Goal: Task Accomplishment & Management: Manage account settings

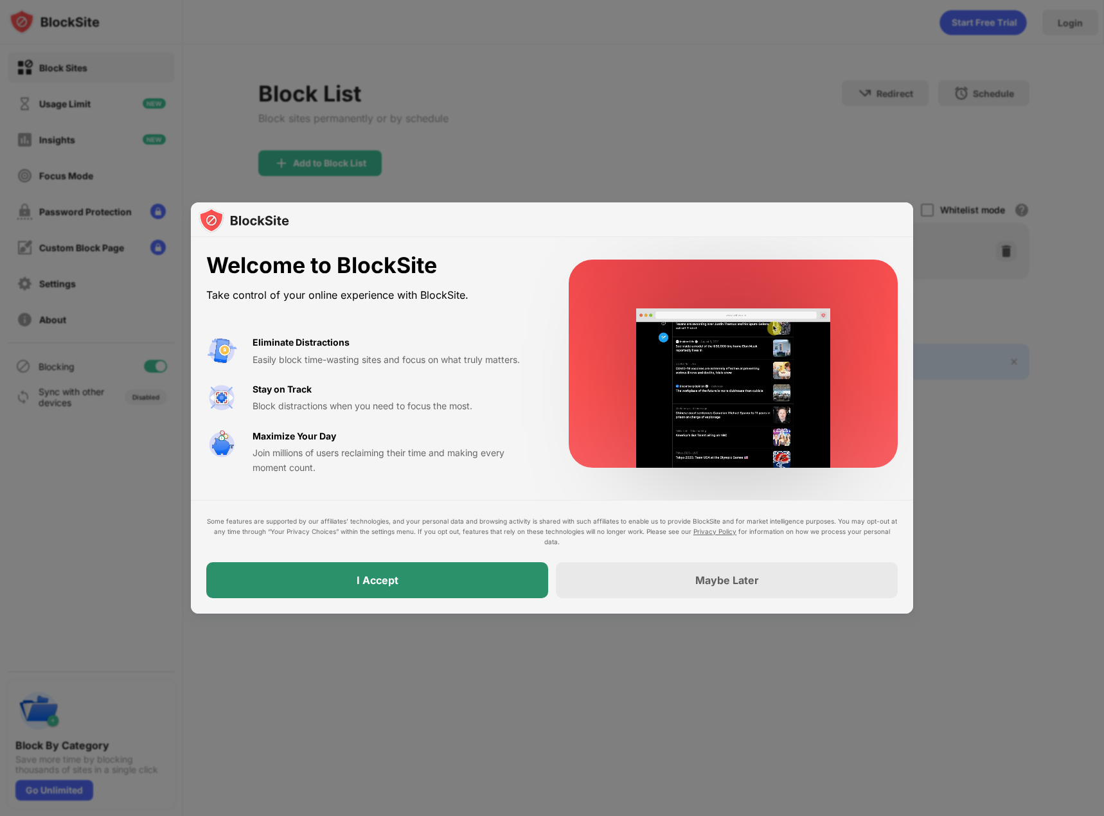
click at [472, 578] on div "I Accept" at bounding box center [377, 580] width 342 height 36
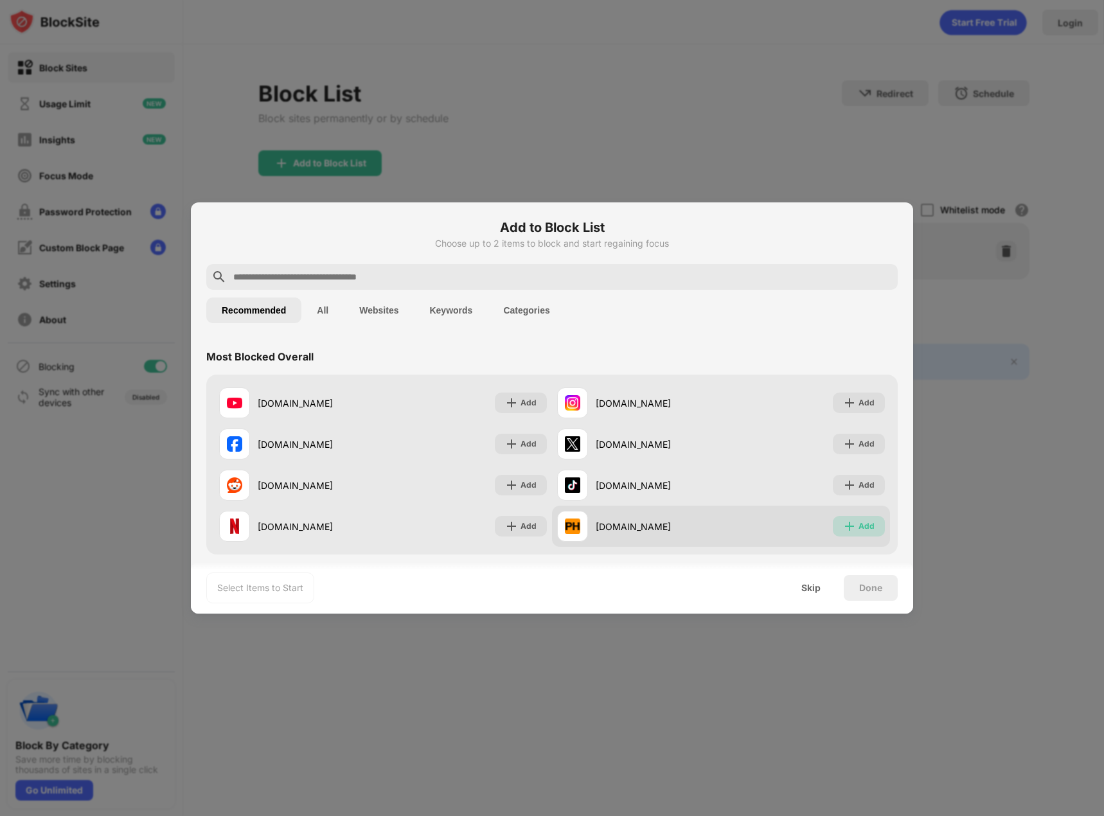
click at [865, 522] on div "Add" at bounding box center [859, 526] width 52 height 21
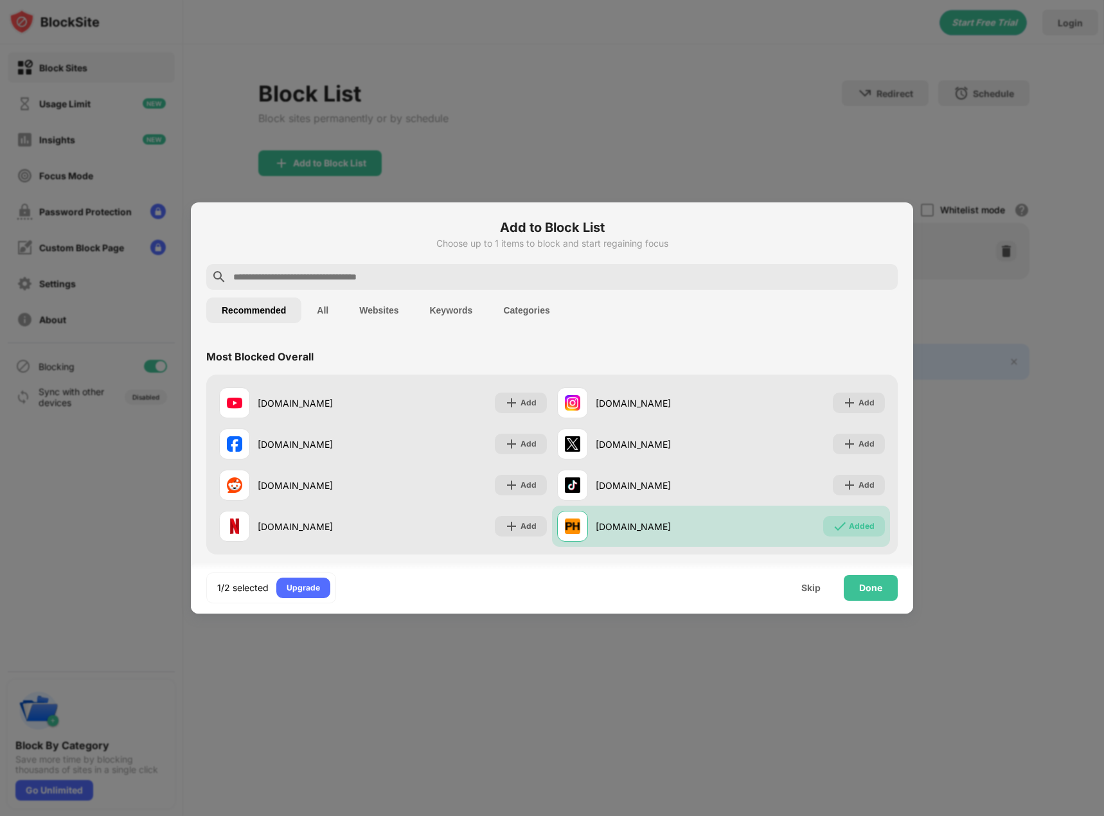
drag, startPoint x: 382, startPoint y: 283, endPoint x: 389, endPoint y: 283, distance: 7.1
click at [384, 283] on input "text" at bounding box center [562, 276] width 661 height 15
click at [377, 282] on input "text" at bounding box center [562, 276] width 661 height 15
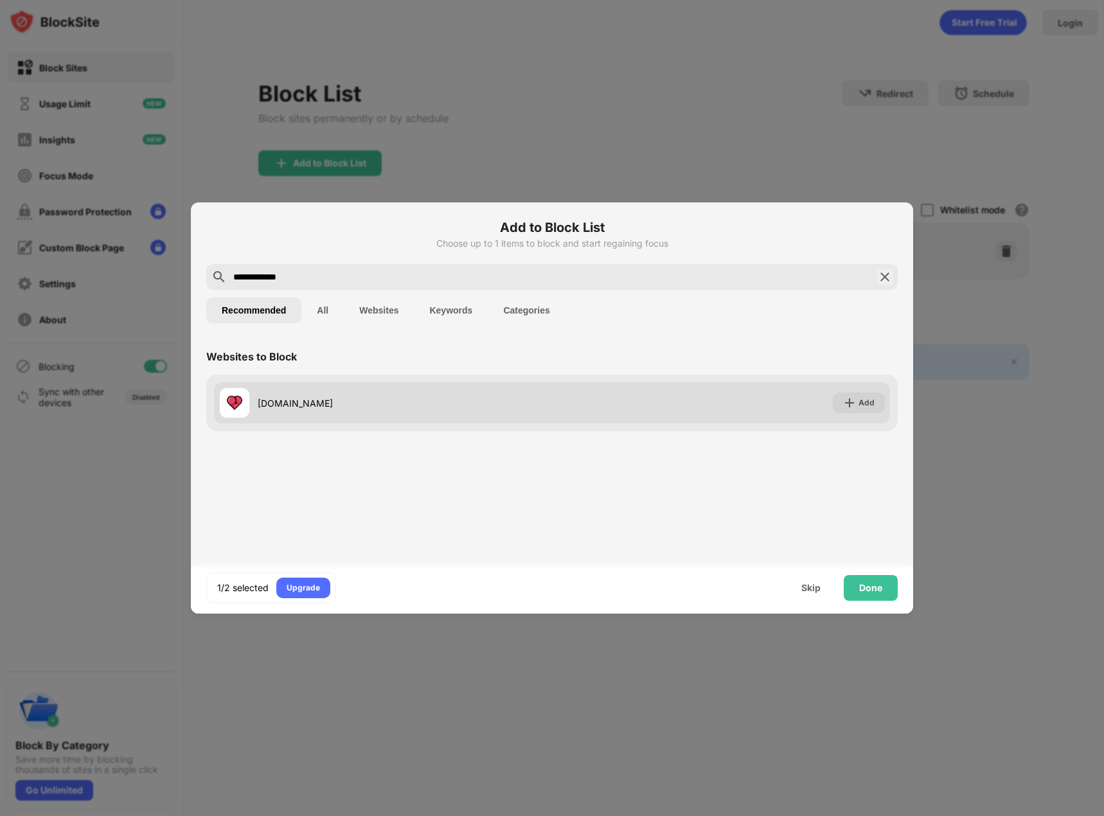
click at [851, 409] on div "Add" at bounding box center [859, 403] width 52 height 21
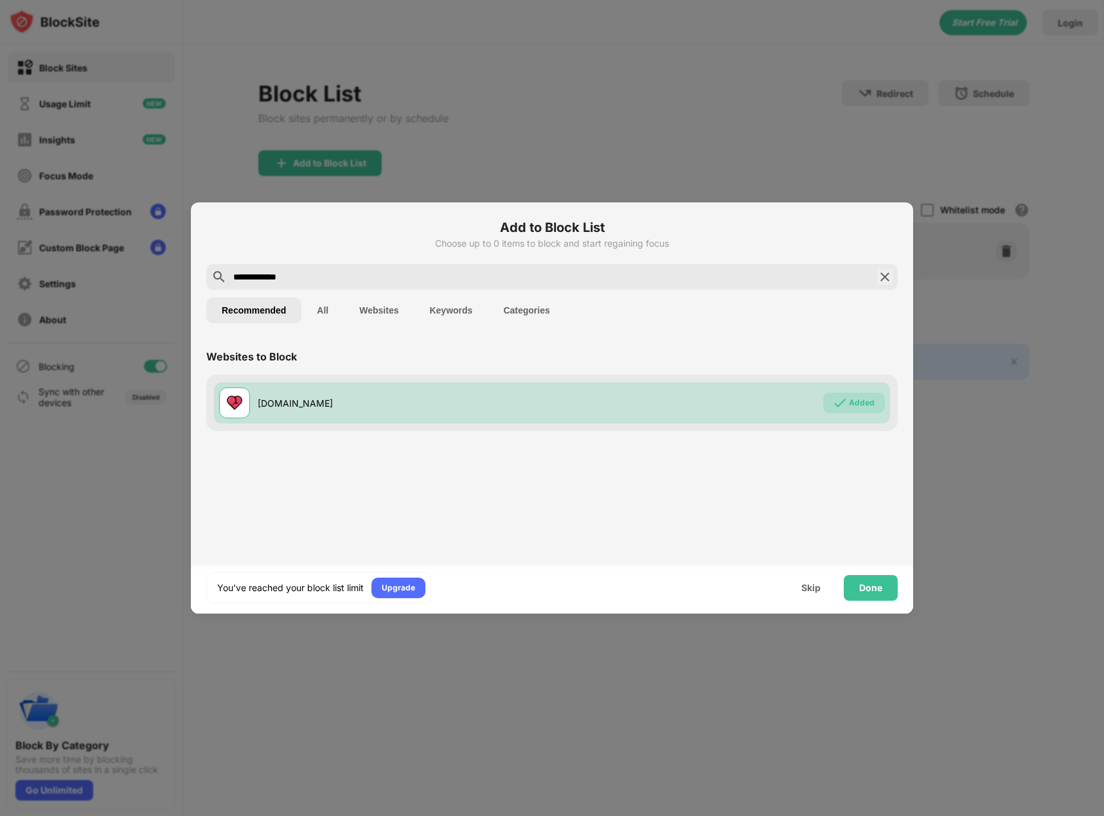
click at [382, 277] on input "**********" at bounding box center [552, 276] width 640 height 15
drag, startPoint x: 381, startPoint y: 279, endPoint x: -32, endPoint y: 269, distance: 413.3
click at [0, 269] on html "**********" at bounding box center [552, 408] width 1104 height 816
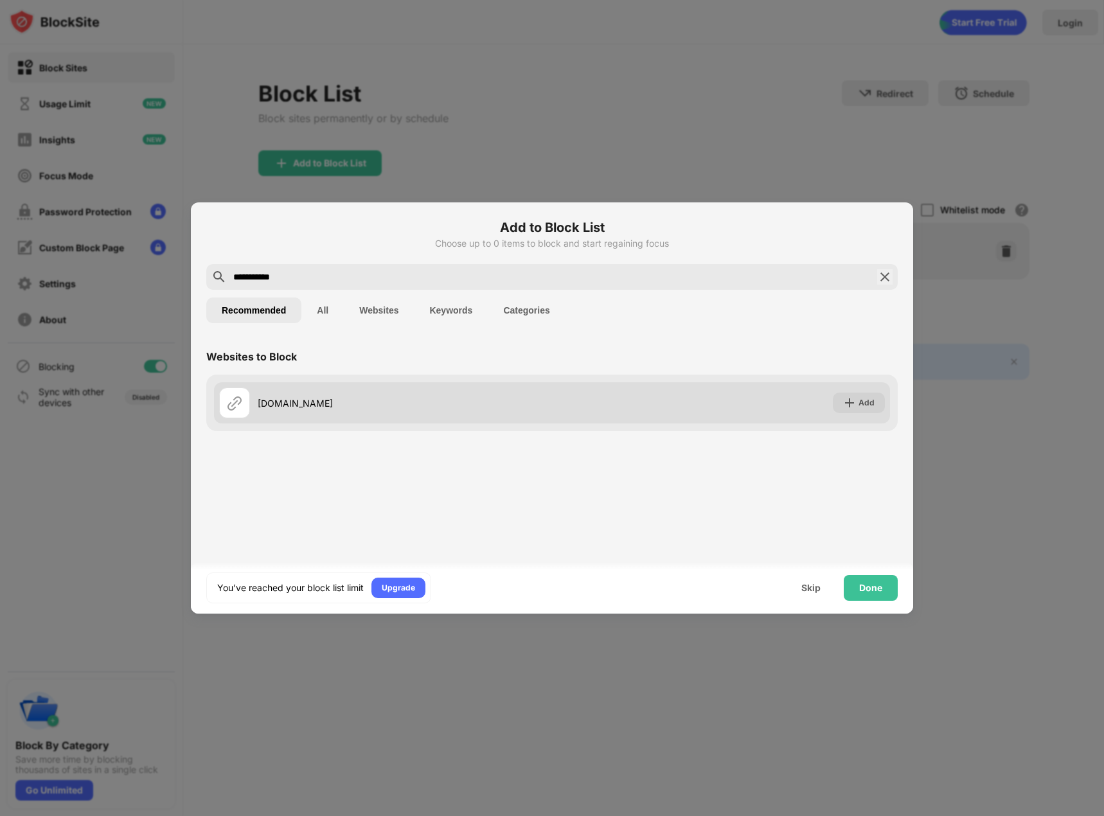
type input "**********"
drag, startPoint x: 859, startPoint y: 414, endPoint x: 872, endPoint y: 407, distance: 14.7
click at [860, 414] on div "eporner.com Add" at bounding box center [552, 402] width 676 height 41
click at [876, 404] on div "Add" at bounding box center [859, 403] width 52 height 21
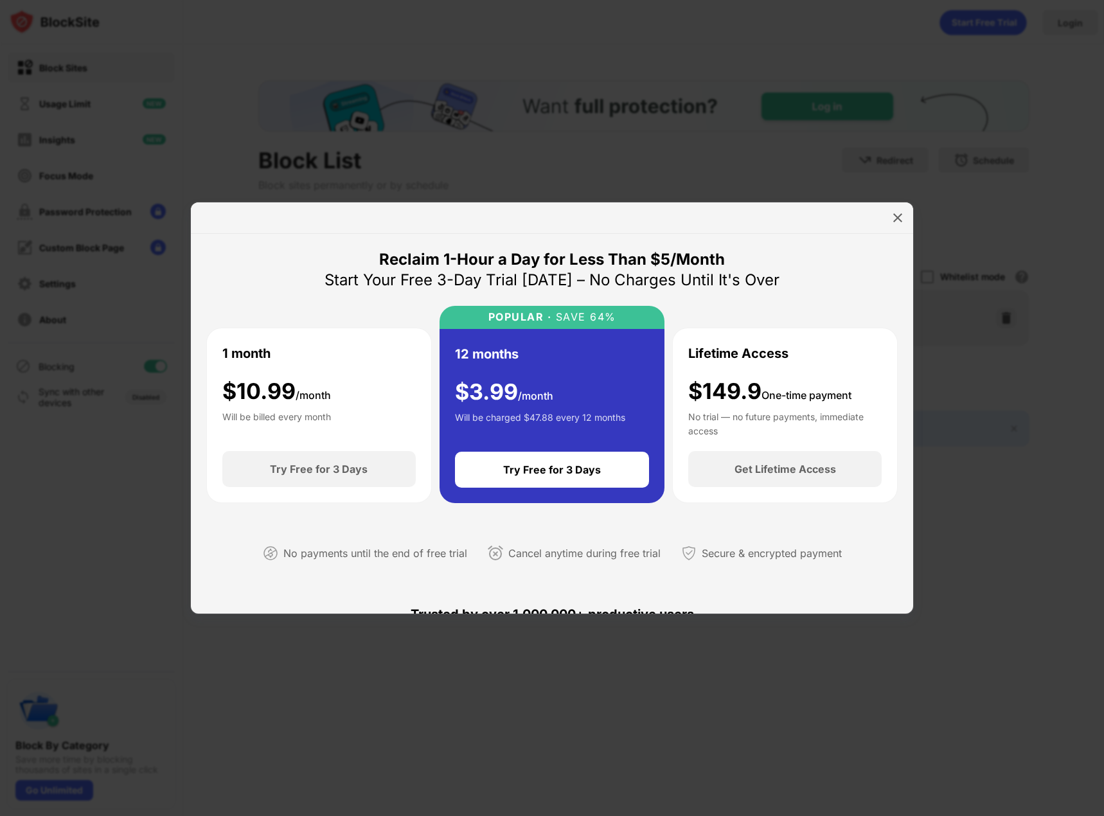
click at [912, 222] on div at bounding box center [552, 217] width 722 height 31
drag, startPoint x: 900, startPoint y: 217, endPoint x: 914, endPoint y: 232, distance: 20.5
click at [900, 218] on img at bounding box center [897, 217] width 13 height 13
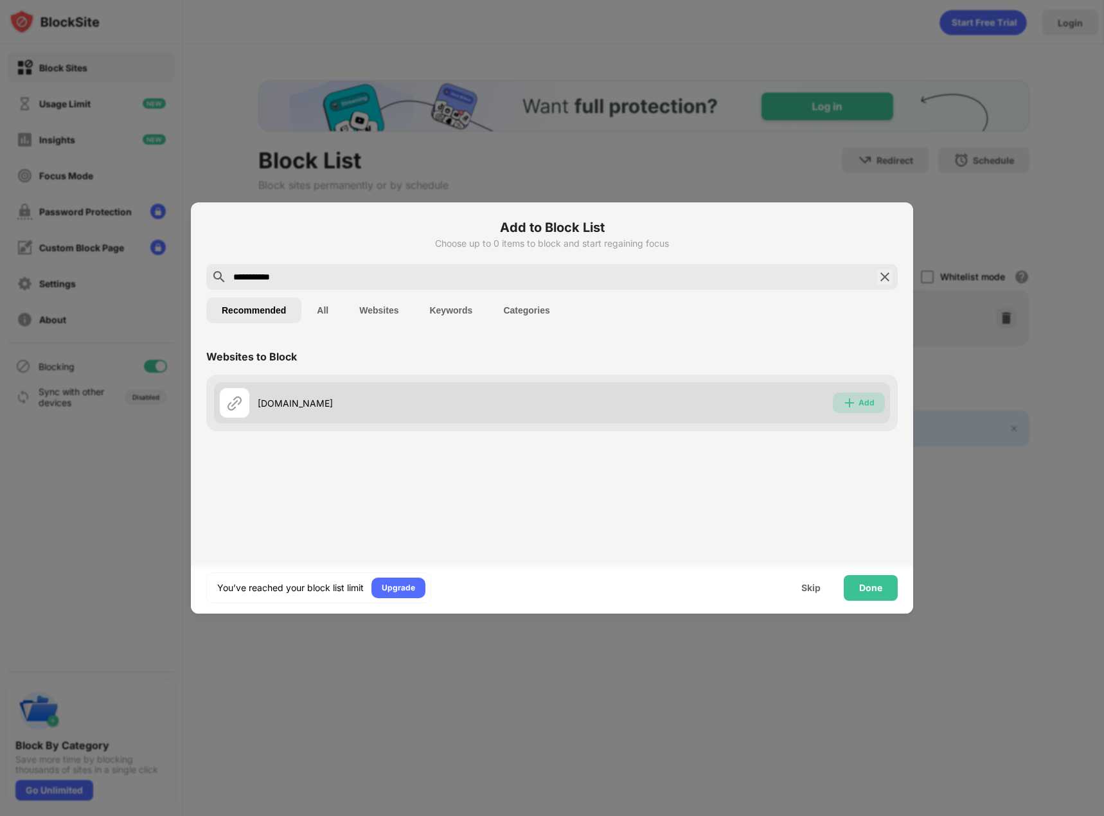
click at [878, 405] on div "Add" at bounding box center [859, 403] width 52 height 21
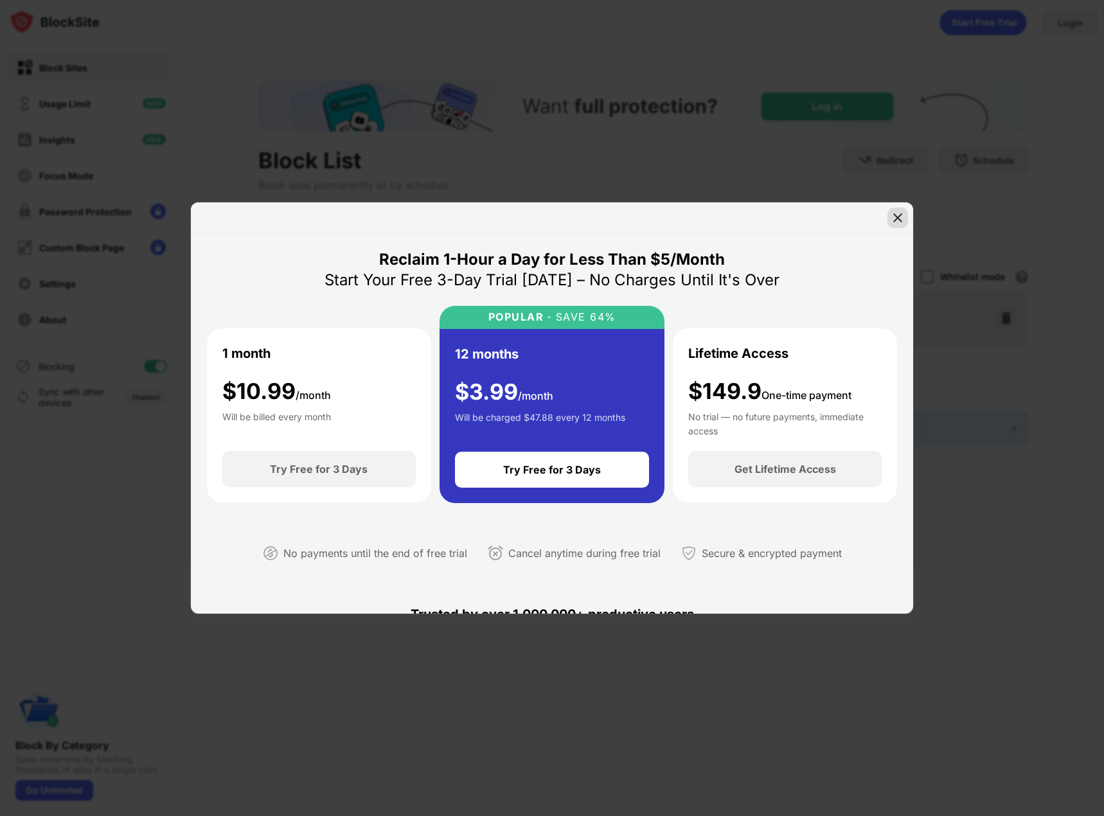
click at [891, 222] on img at bounding box center [897, 217] width 13 height 13
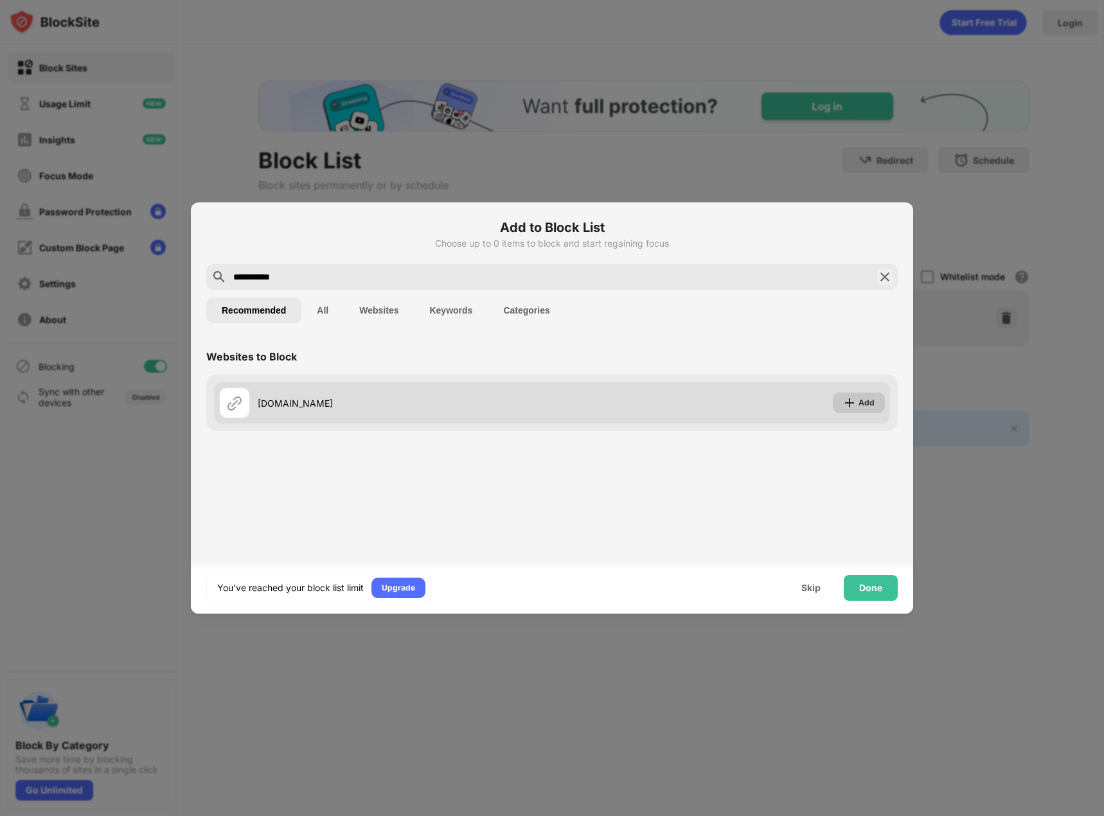
click at [851, 407] on img at bounding box center [849, 402] width 13 height 13
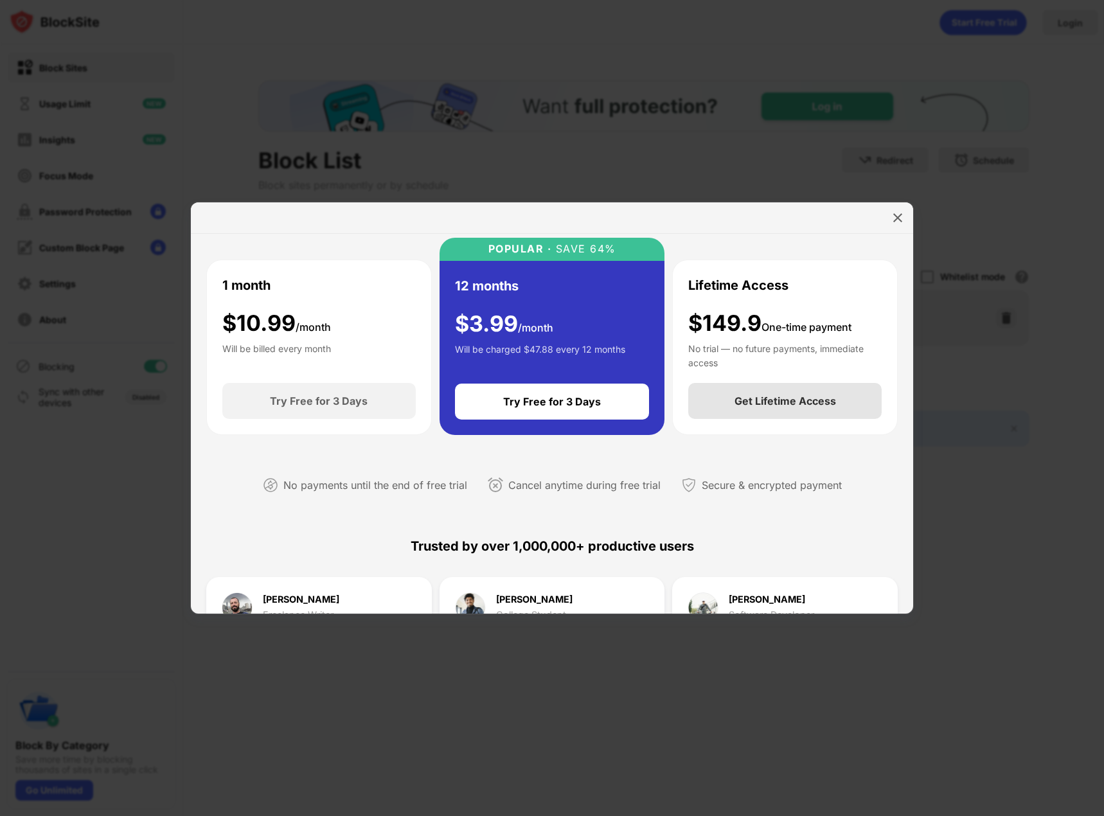
scroll to position [257, 0]
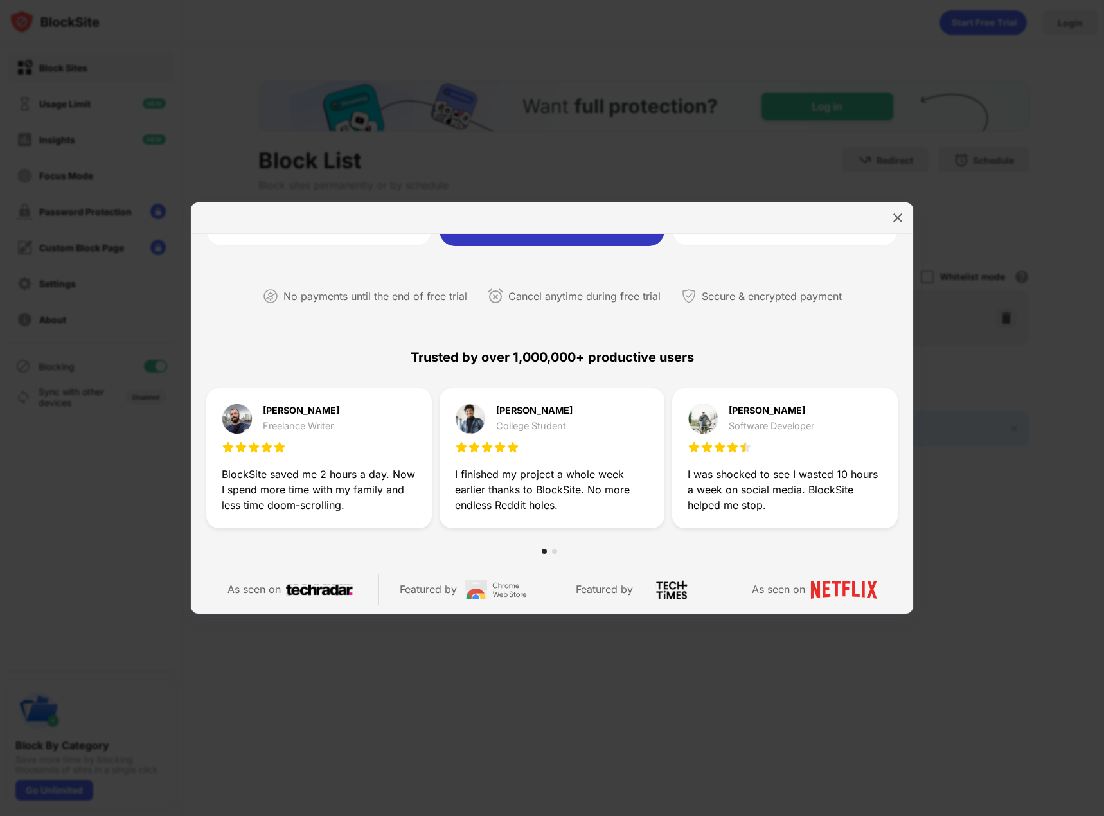
click at [1035, 549] on div at bounding box center [552, 408] width 1104 height 816
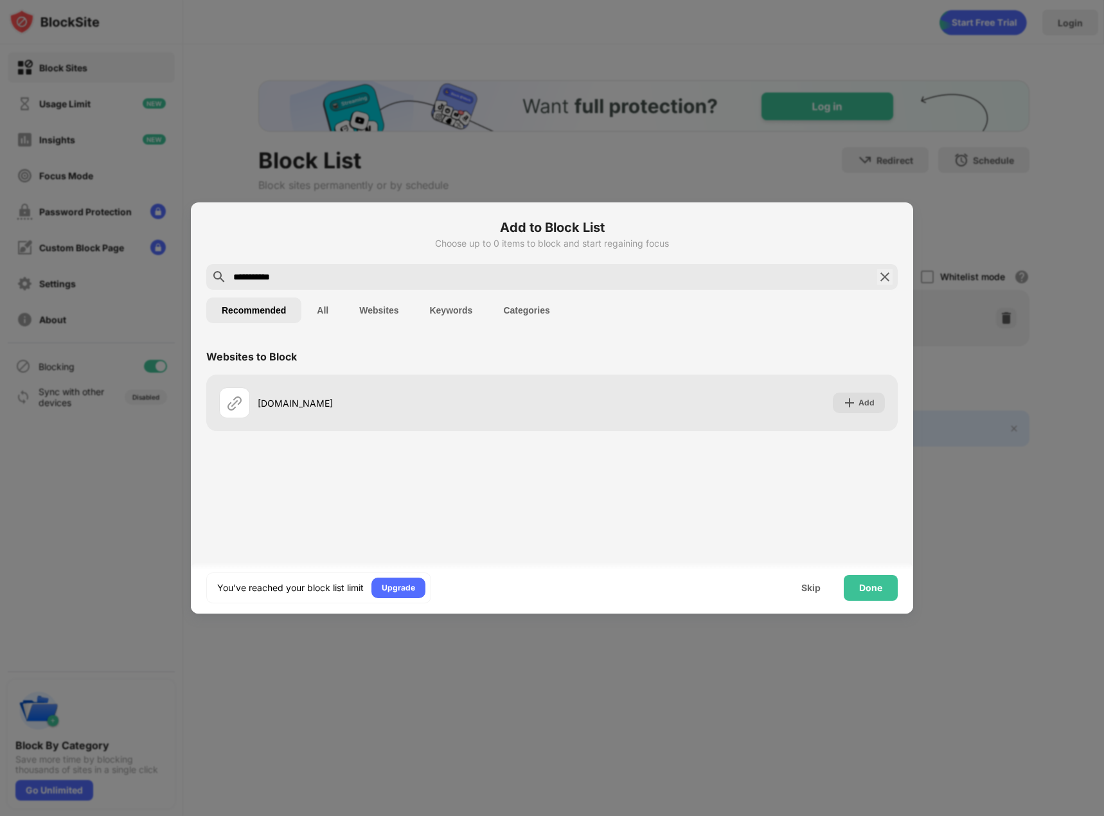
click at [928, 540] on div at bounding box center [552, 408] width 1104 height 816
click at [867, 584] on div "Done" at bounding box center [870, 588] width 23 height 10
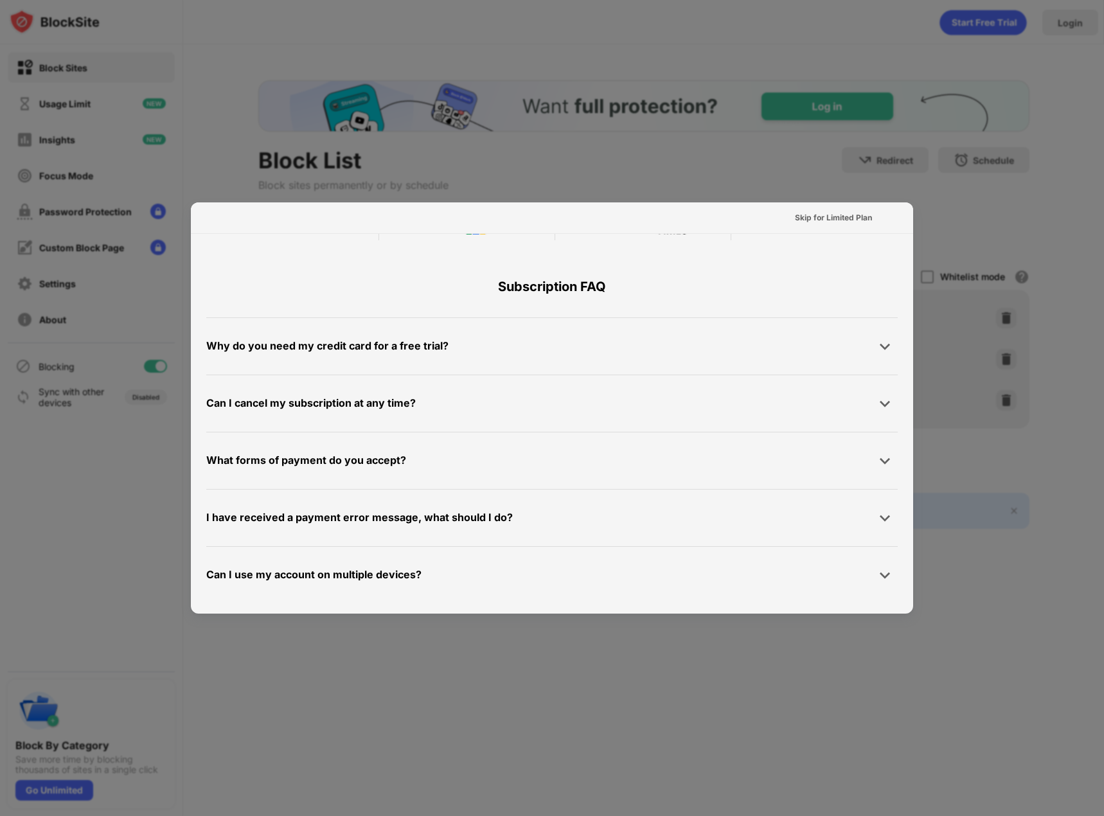
scroll to position [627, 0]
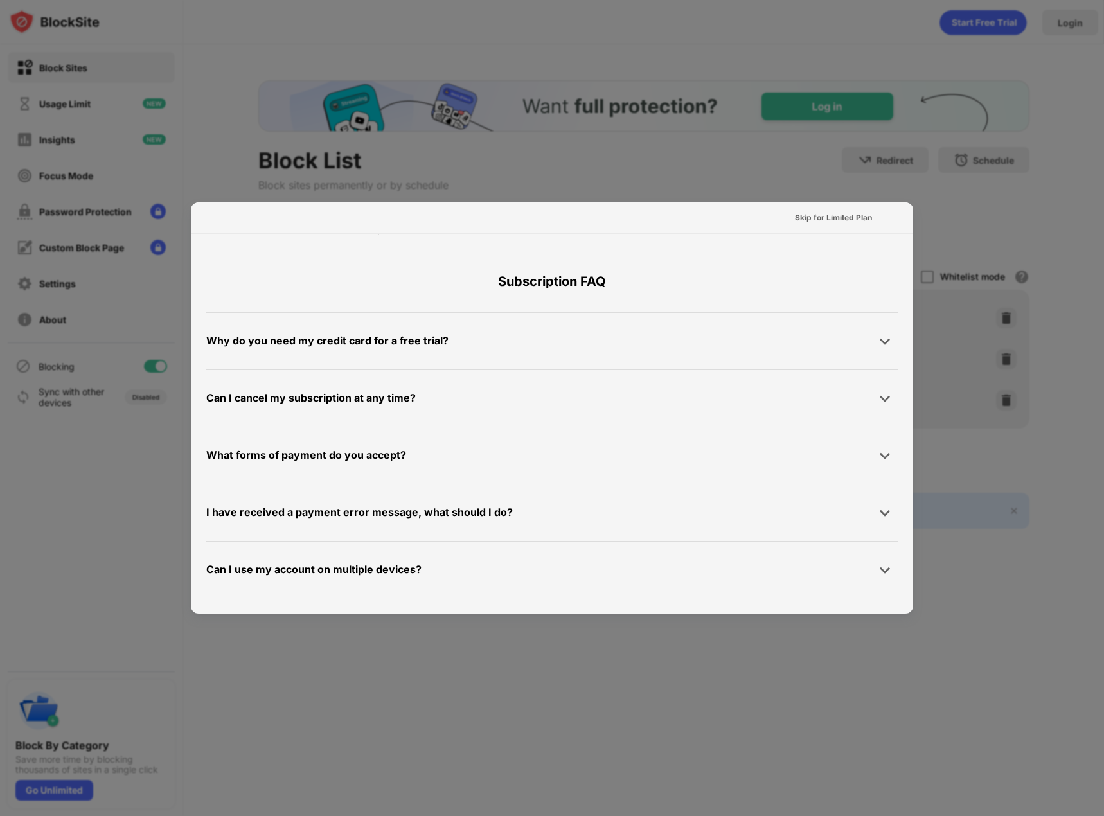
click at [1010, 441] on div at bounding box center [552, 408] width 1104 height 816
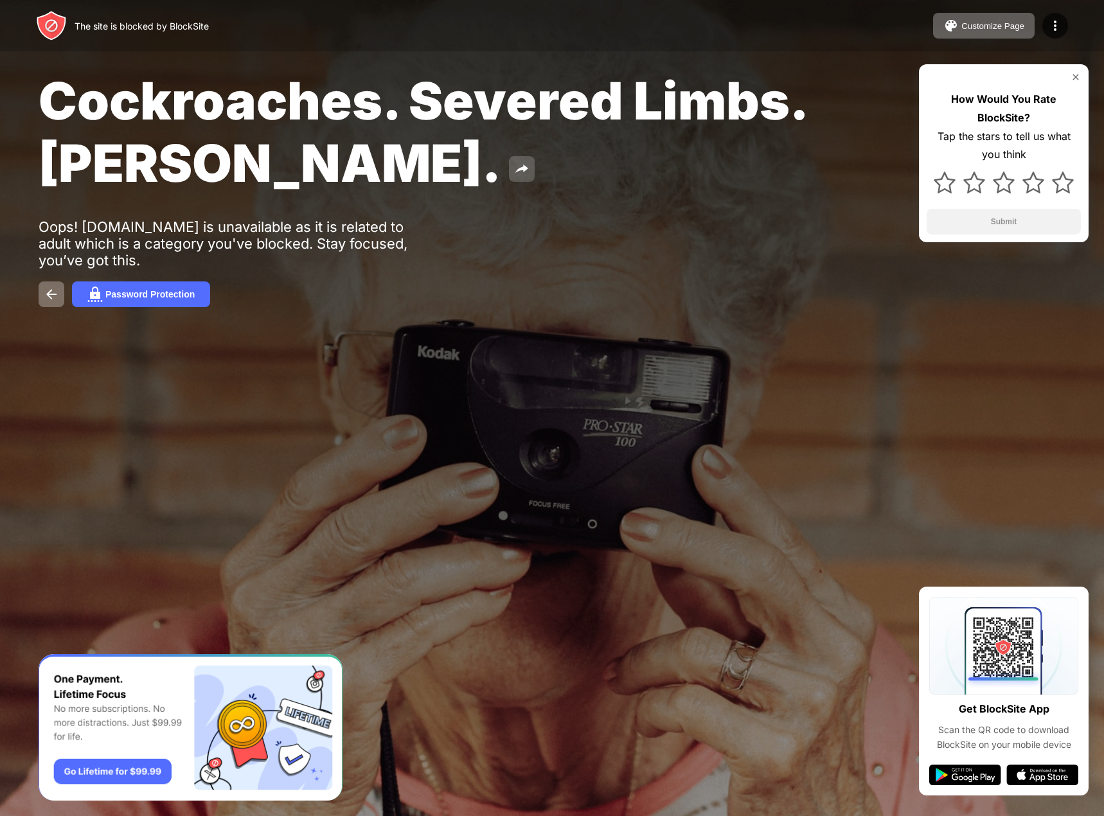
click at [514, 170] on img at bounding box center [521, 168] width 15 height 15
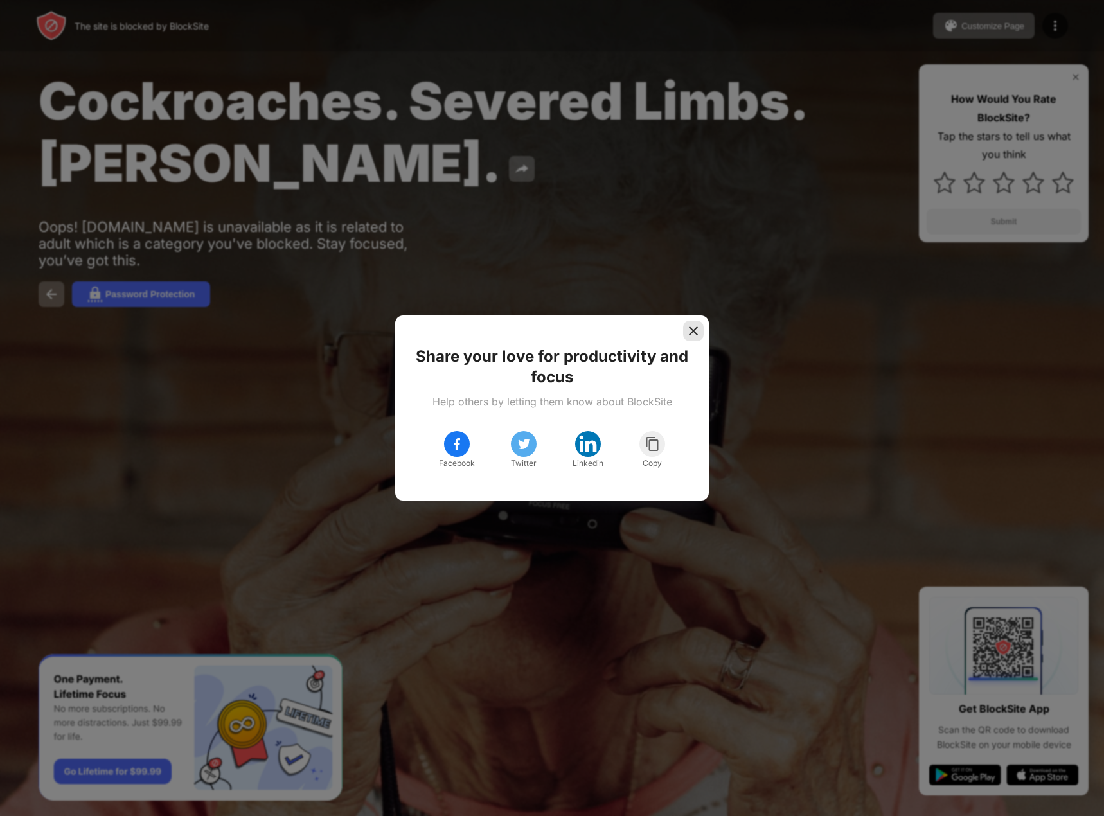
click at [689, 325] on img at bounding box center [693, 331] width 13 height 13
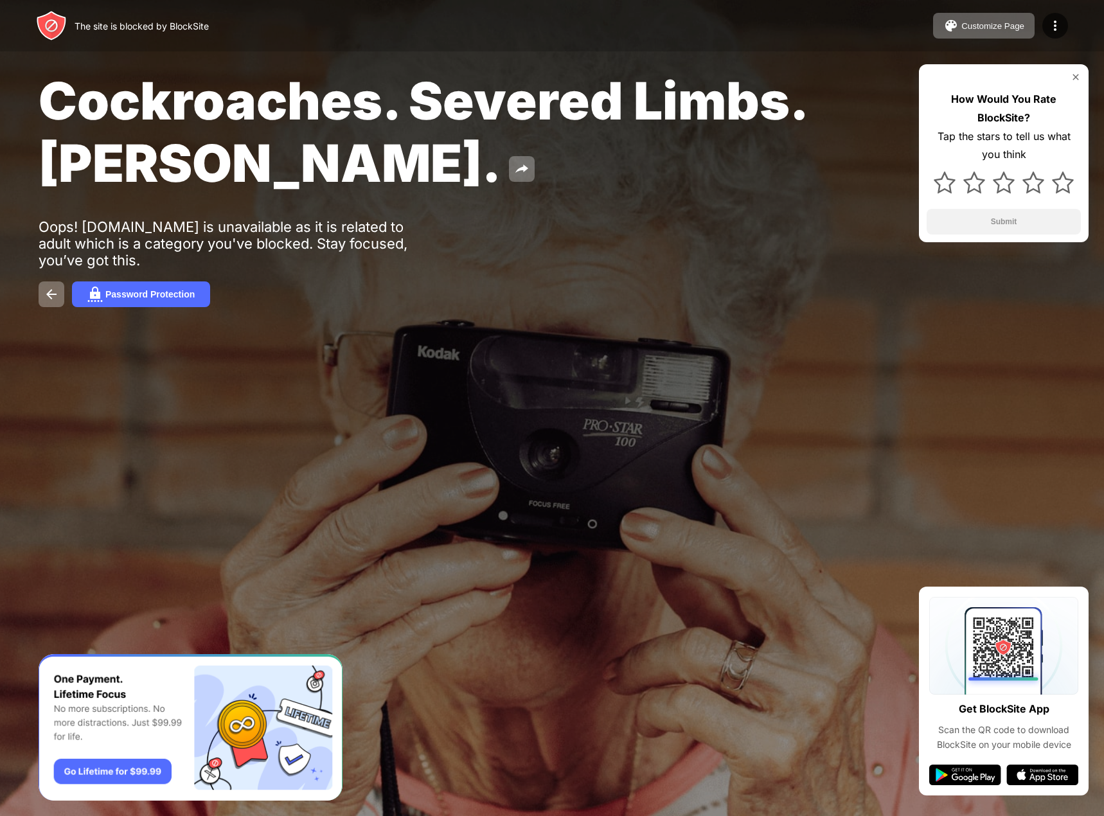
click at [596, 279] on div "Cockroaches. Severed Limbs. [PERSON_NAME]. Oops! [DOMAIN_NAME] is unavailable a…" at bounding box center [552, 188] width 1104 height 377
